Goal: Information Seeking & Learning: Learn about a topic

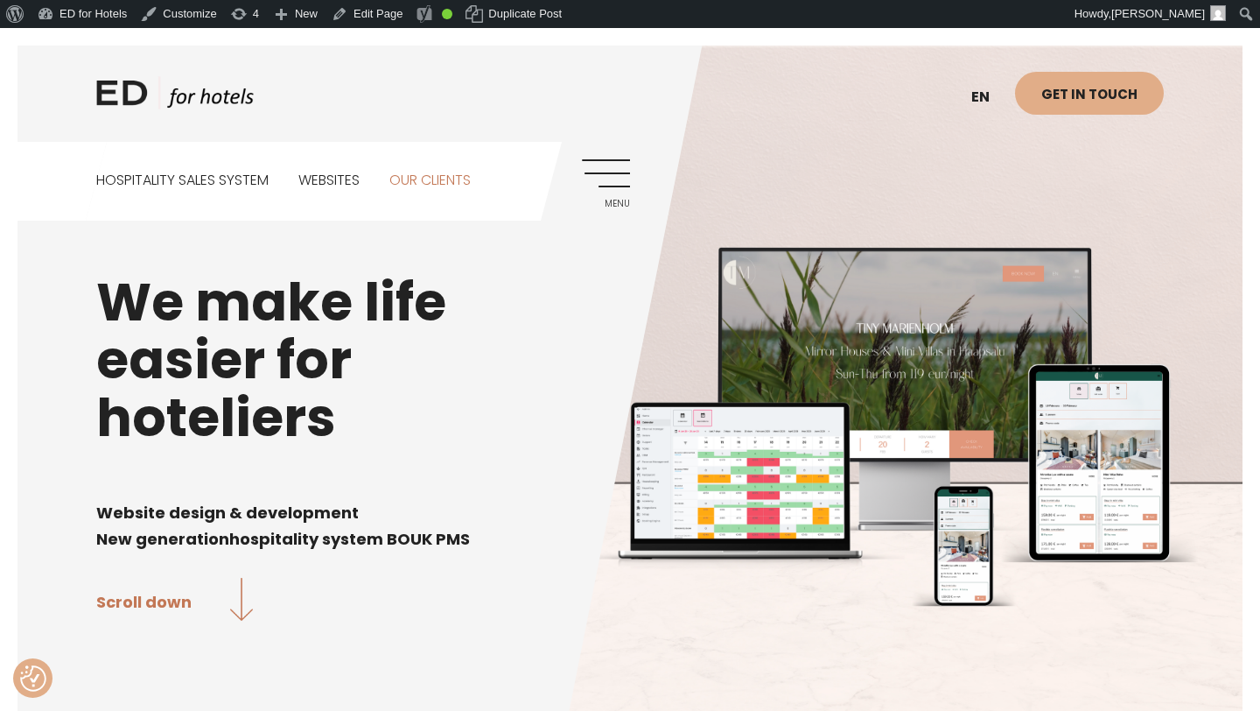
click at [449, 172] on link "Our clients" at bounding box center [429, 181] width 81 height 78
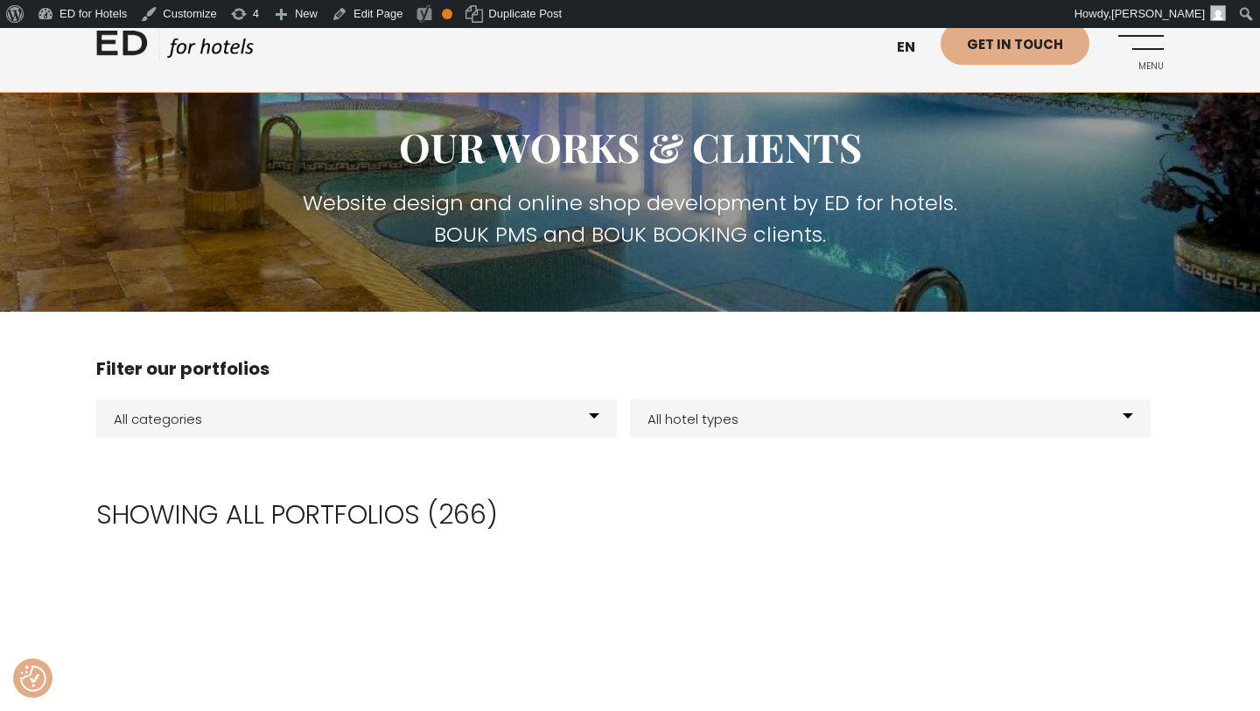
scroll to position [194, 0]
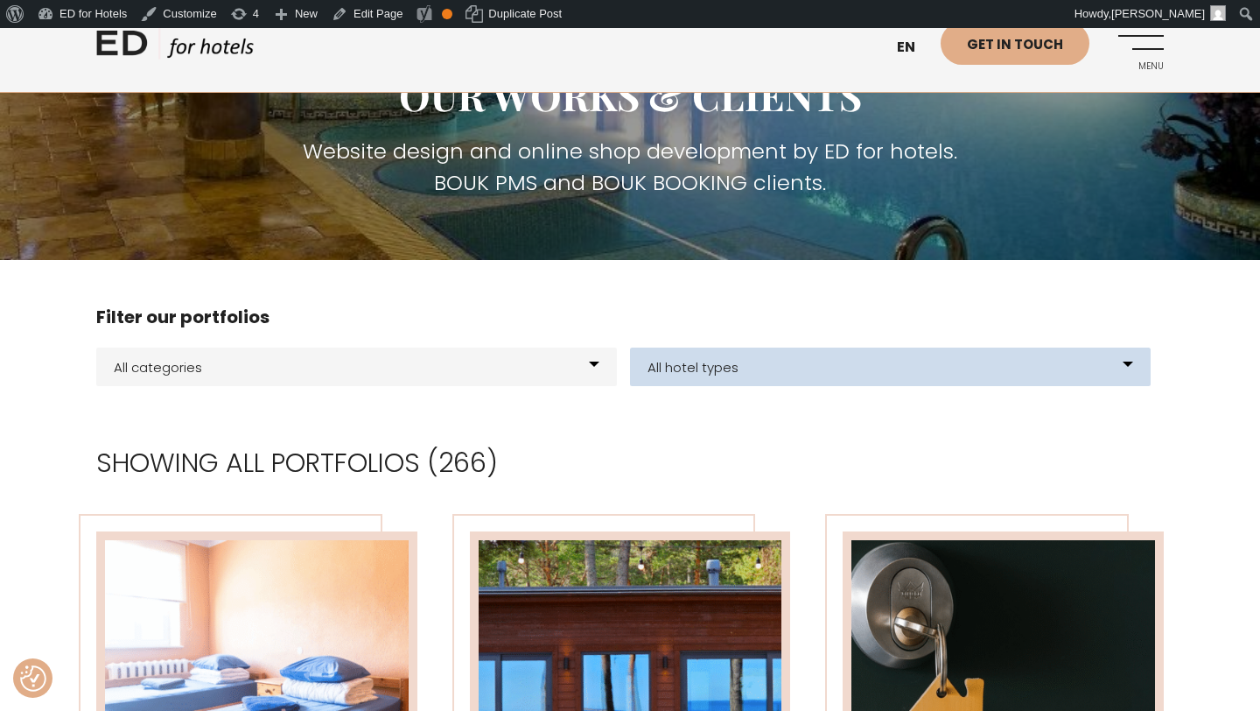
click at [1131, 357] on select "All hotel types Hostel E-shop Hotels Resort Glamping Experience center BOUK PMS…" at bounding box center [890, 366] width 521 height 39
select select "66"
click at [630, 347] on select "All hotel types Hostel E-shop Hotels Resort Glamping Experience center BOUK PMS…" at bounding box center [890, 366] width 521 height 39
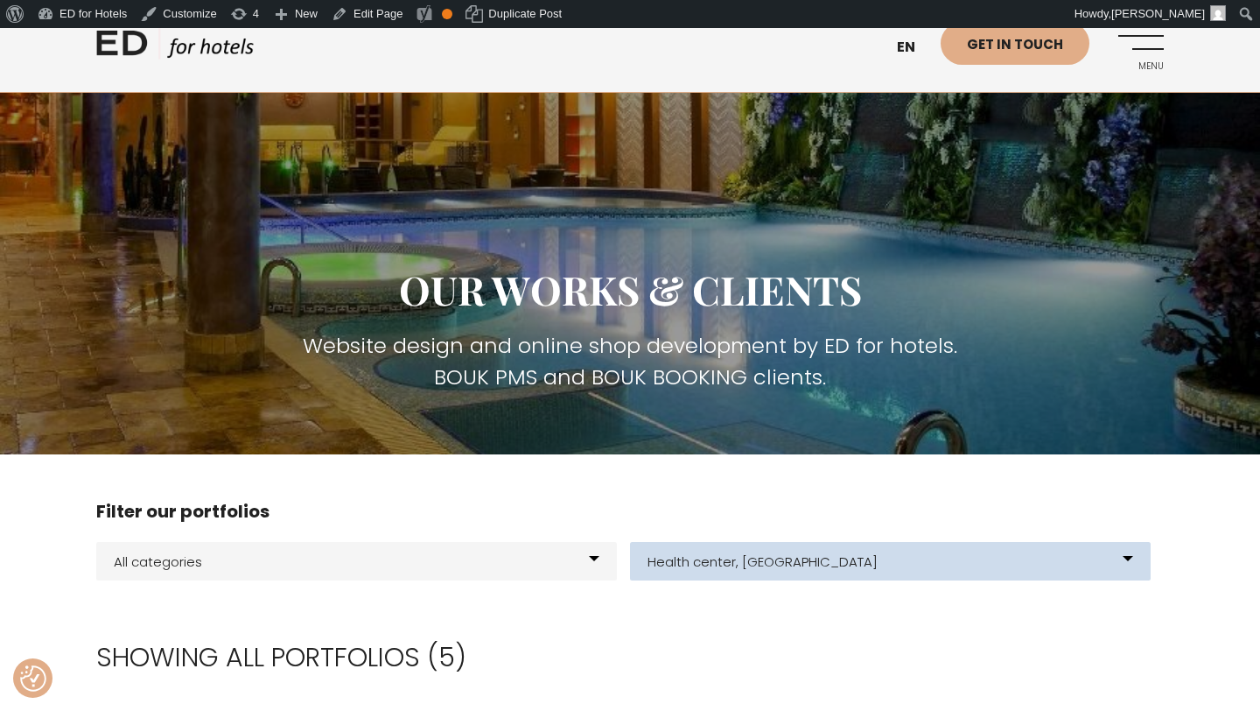
click at [1126, 555] on select "All hotel types Hostel E-shop Hotels Resort Glamping Experience center BOUK PMS…" at bounding box center [890, 561] width 521 height 39
select select "61"
click at [630, 542] on select "All hotel types Hostel E-shop Hotels Resort Glamping Experience center BOUK PMS…" at bounding box center [890, 561] width 521 height 39
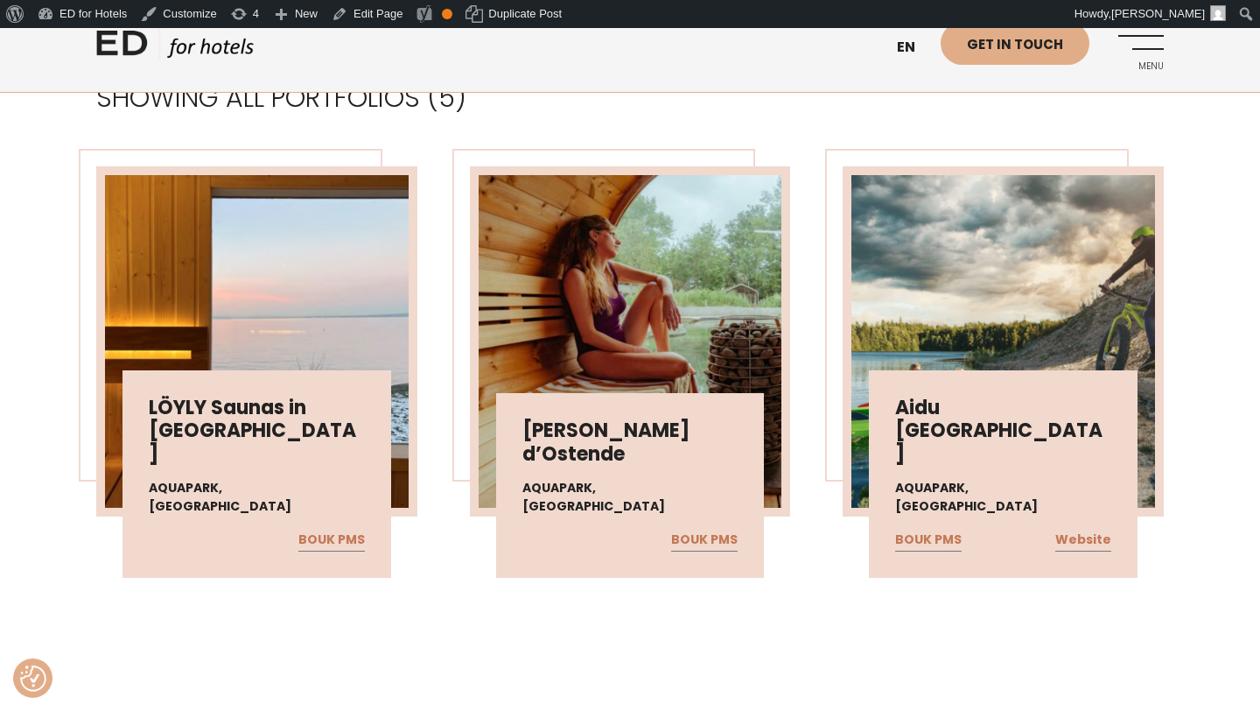
scroll to position [561, 0]
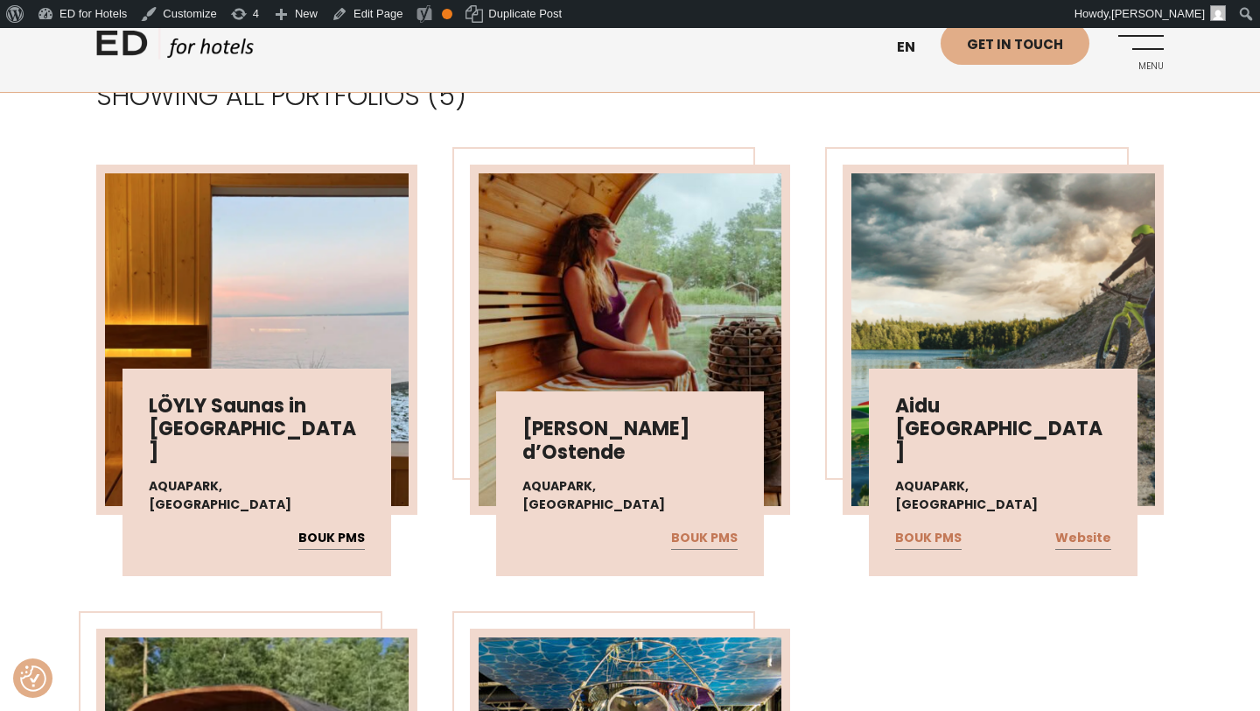
click at [322, 537] on link "BOUK PMS" at bounding box center [331, 538] width 67 height 23
